Goal: Task Accomplishment & Management: Complete application form

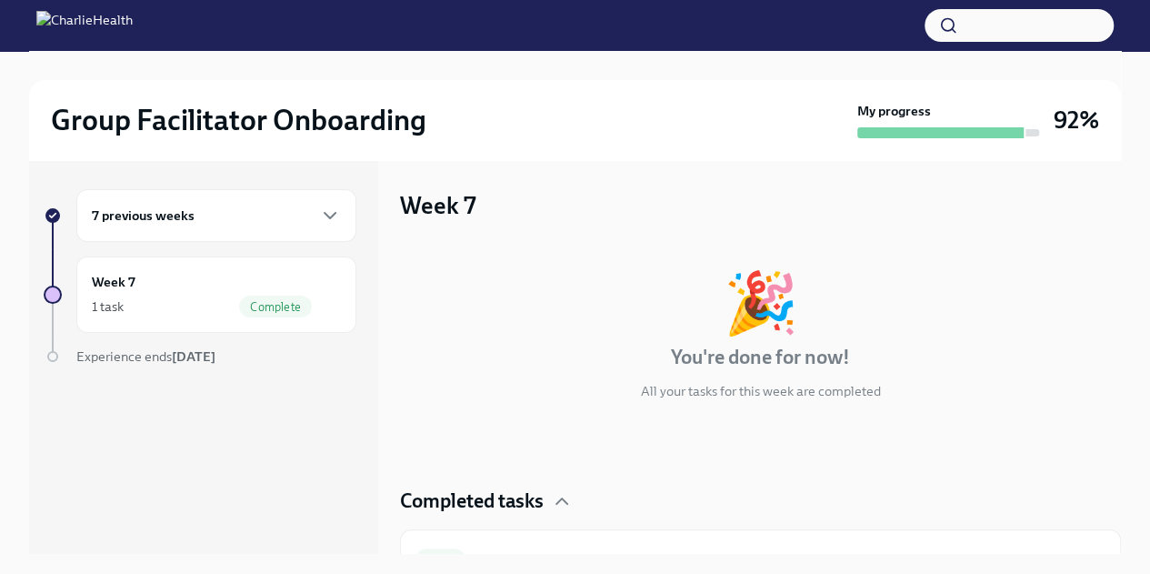
click at [514, 507] on h4 "Completed tasks" at bounding box center [472, 500] width 144 height 27
click at [508, 510] on h4 "Completed tasks" at bounding box center [472, 500] width 144 height 27
click at [255, 199] on div "7 previous weeks" at bounding box center [216, 215] width 280 height 53
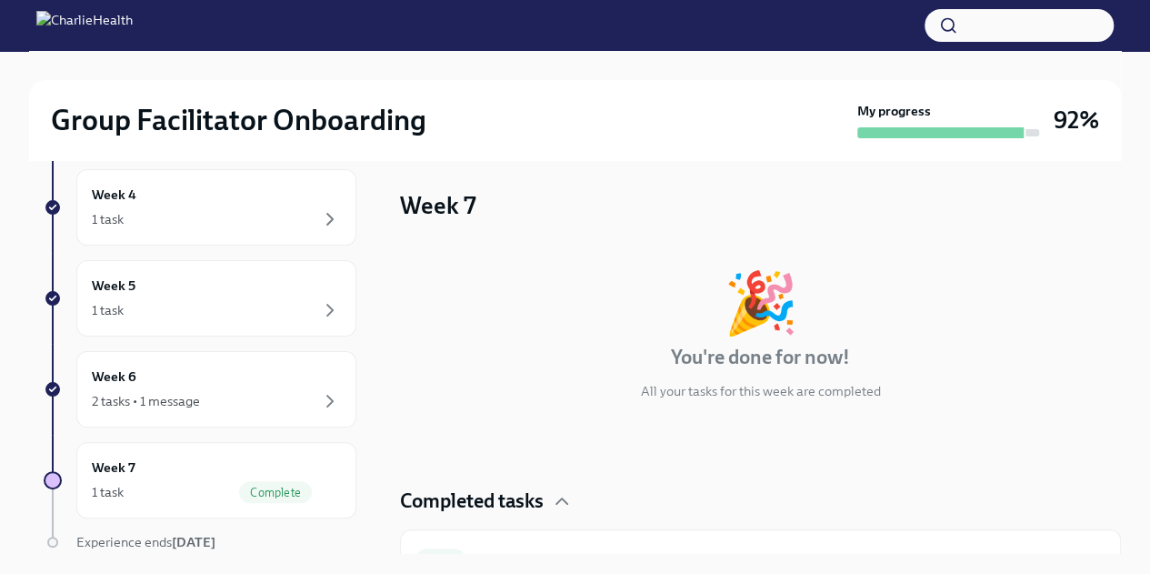
scroll to position [497, 0]
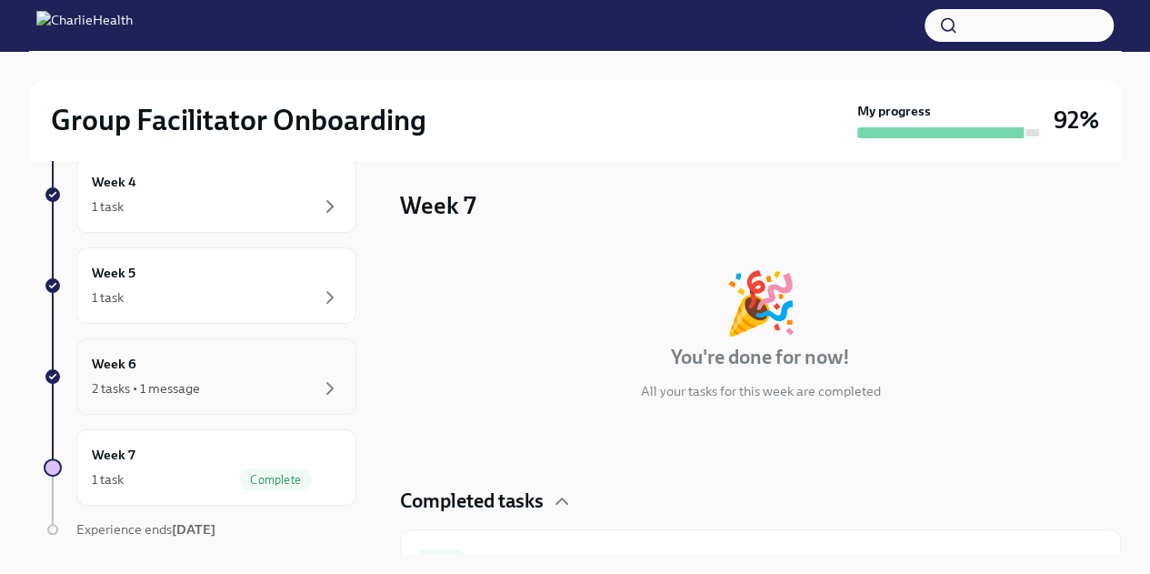
click at [265, 388] on div "2 tasks • 1 message" at bounding box center [216, 388] width 249 height 22
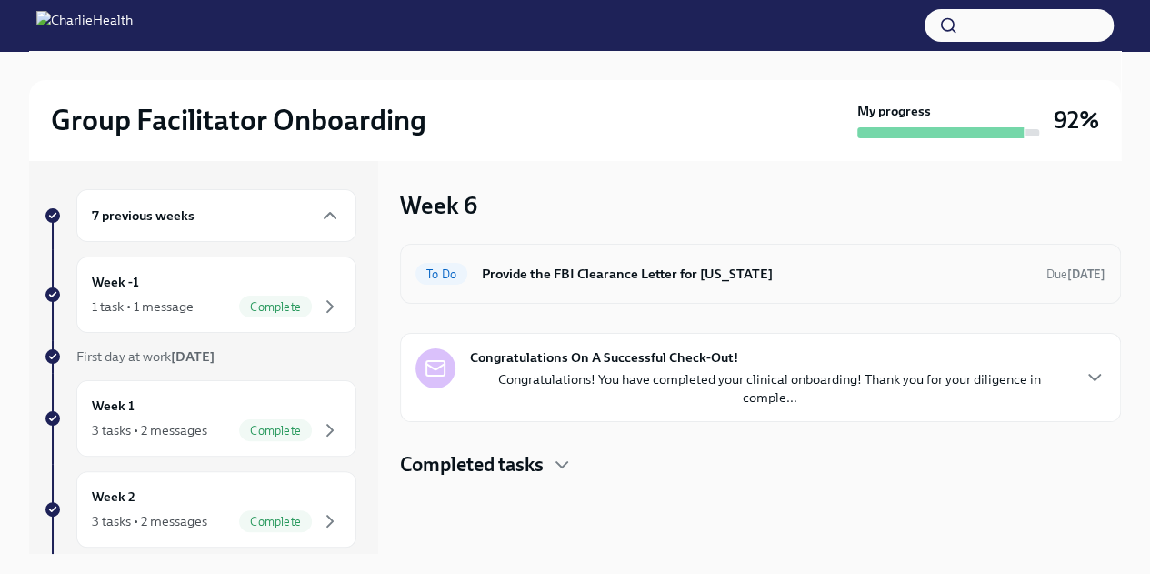
click at [693, 269] on h6 "Provide the FBI Clearance Letter for [US_STATE]" at bounding box center [757, 274] width 550 height 20
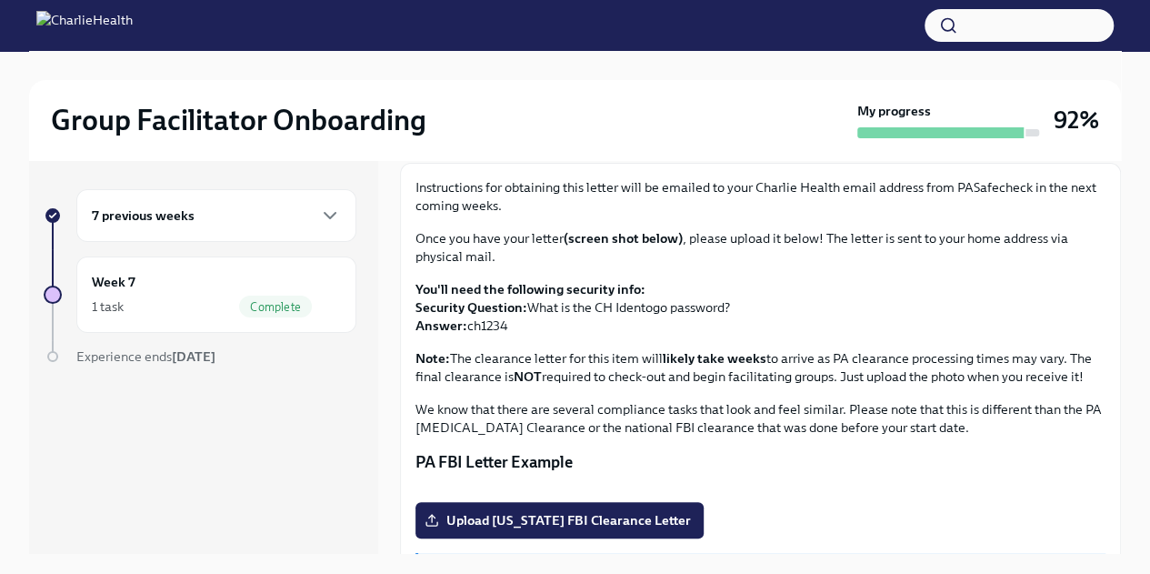
scroll to position [109, 0]
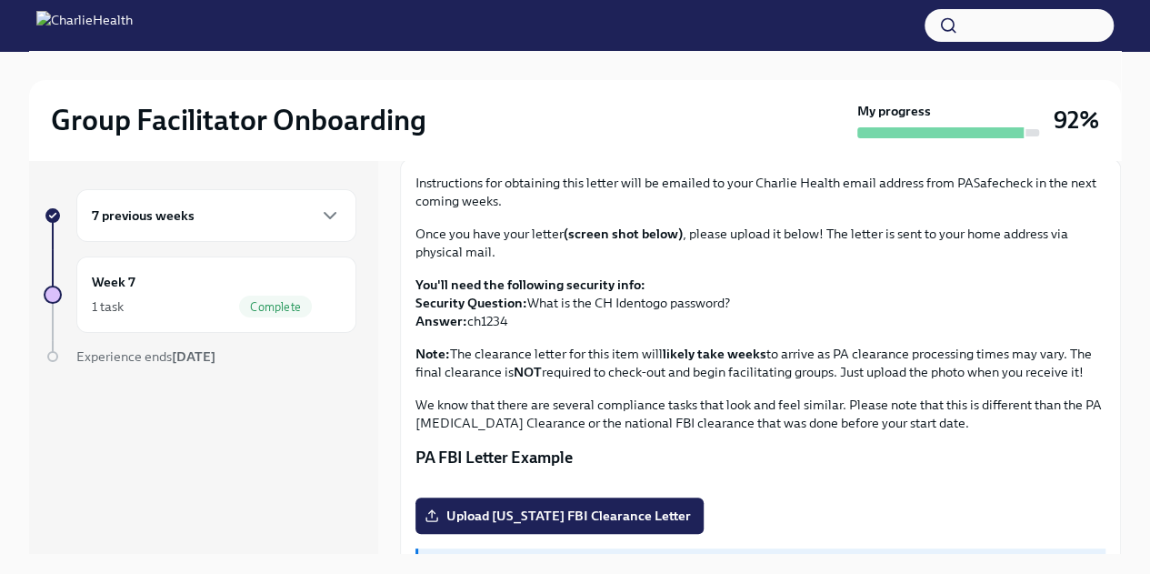
click at [880, 255] on p "Once you have your letter (screen shot below) , please upload it below! The let…" at bounding box center [761, 243] width 690 height 36
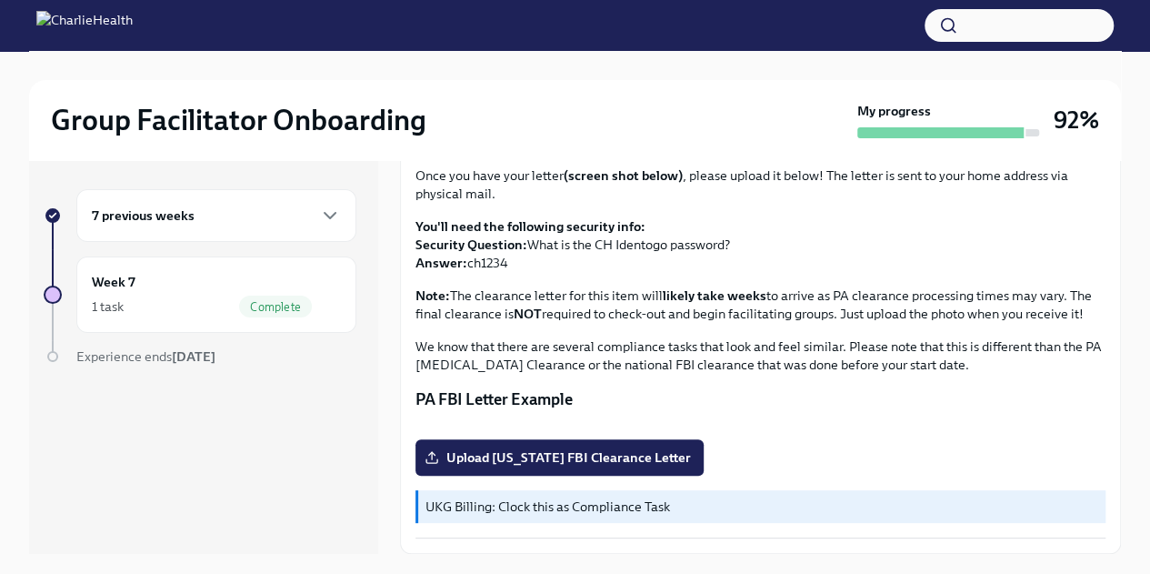
scroll to position [182, 0]
